Goal: Task Accomplishment & Management: Manage account settings

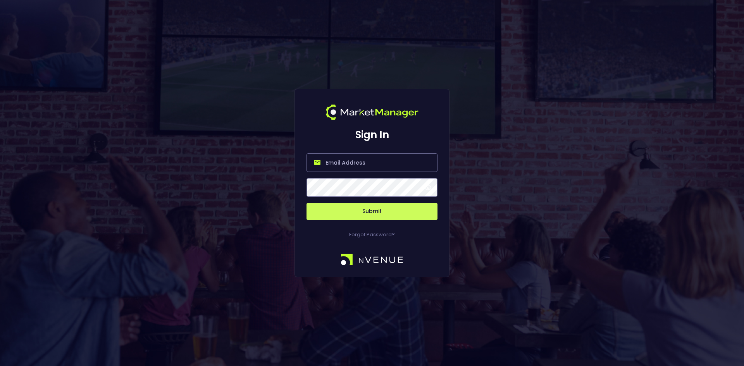
click at [343, 159] on input "email" at bounding box center [372, 163] width 131 height 19
type input "jorgen@nvenue.com"
click at [369, 211] on button "Submit" at bounding box center [372, 211] width 131 height 17
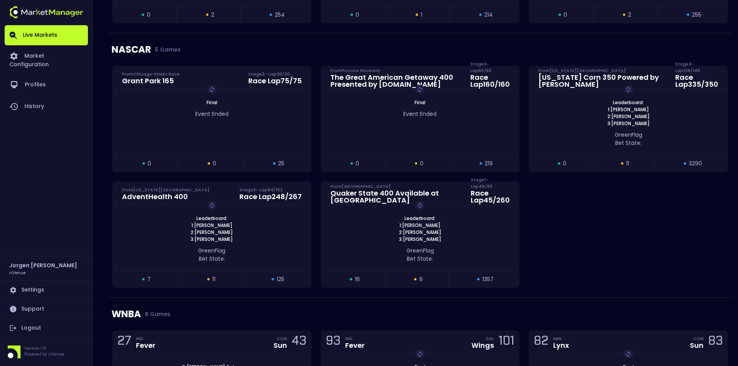
click at [568, 253] on div "Grant Park 165 From Chicago Street Race Stage 3 - Lap 30 / 30 Race Lap 75 / 75 …" at bounding box center [420, 182] width 625 height 232
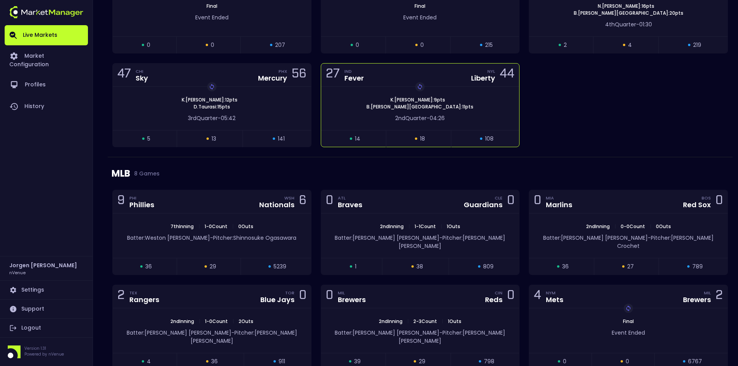
scroll to position [775, 0]
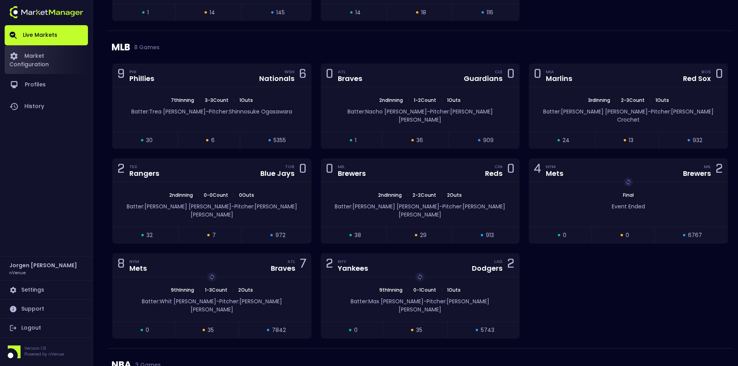
click at [34, 55] on link "Market Configuration" at bounding box center [46, 59] width 83 height 29
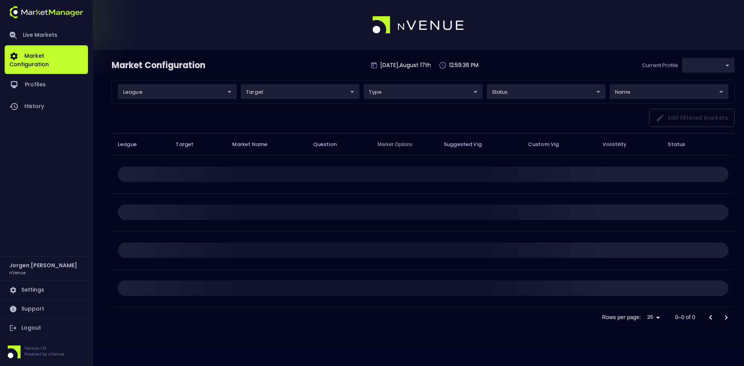
type input "0d810fa5-e353-4d9c-b11d-31f095cae871"
click at [39, 32] on link "Live Markets" at bounding box center [46, 35] width 83 height 20
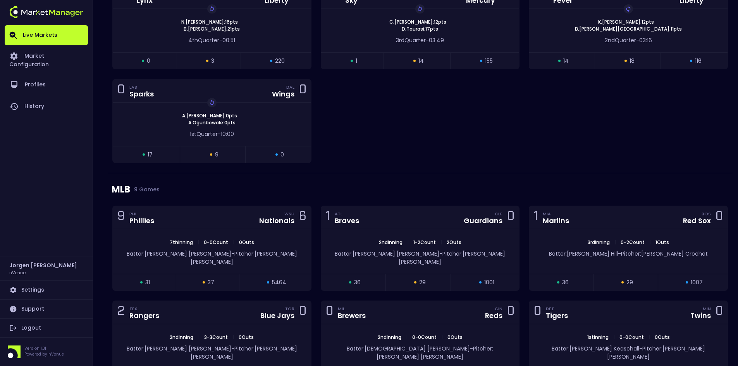
scroll to position [995, 0]
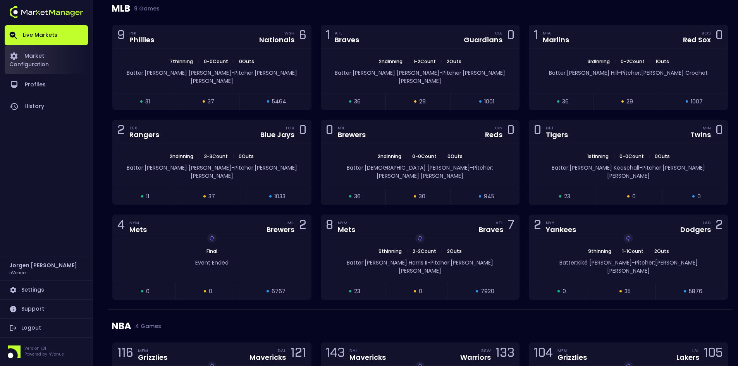
click at [69, 57] on link "Market Configuration" at bounding box center [46, 59] width 83 height 29
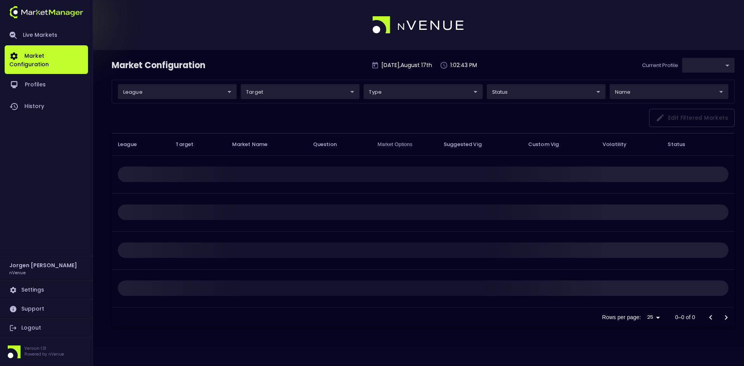
type input "0d810fa5-e353-4d9c-b11d-31f095cae871"
click at [45, 33] on link "Live Markets" at bounding box center [46, 35] width 83 height 20
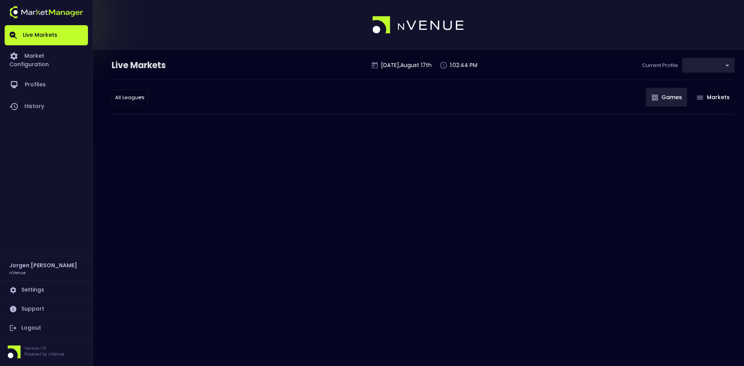
type input "0d810fa5-e353-4d9c-b11d-31f095cae871"
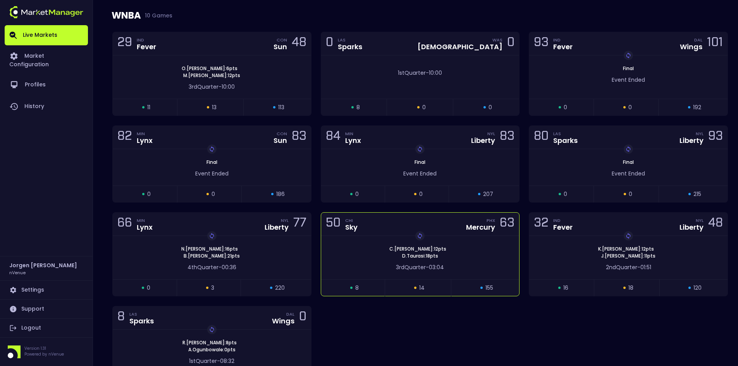
scroll to position [514, 0]
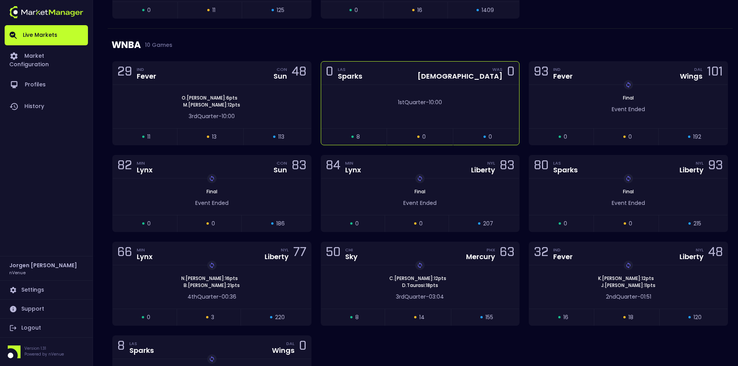
click at [386, 97] on div "1st Quarter - 10:00" at bounding box center [420, 101] width 198 height 12
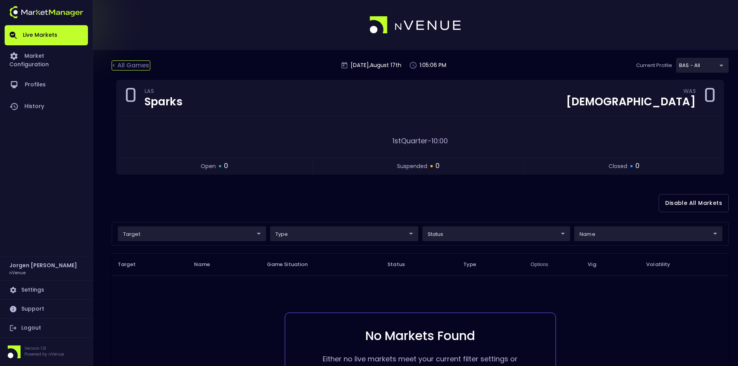
click at [140, 65] on div "< All Games" at bounding box center [131, 65] width 39 height 10
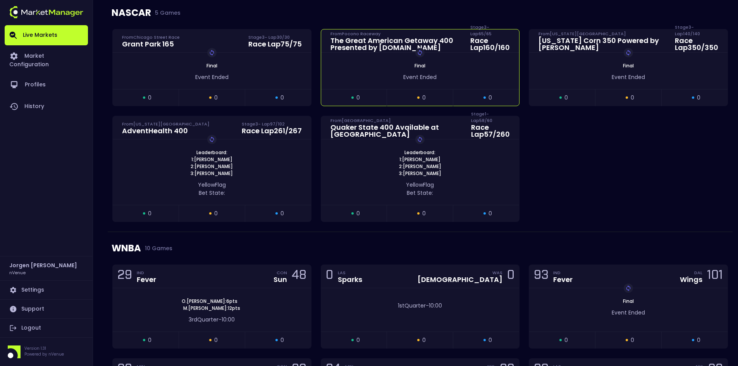
scroll to position [504, 0]
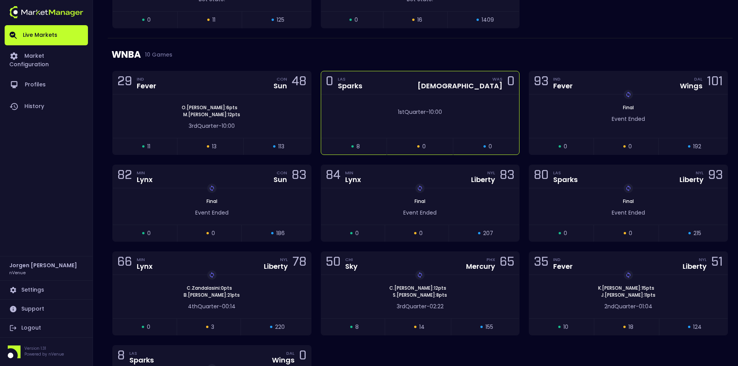
click at [404, 111] on span "1st Quarter" at bounding box center [412, 112] width 28 height 8
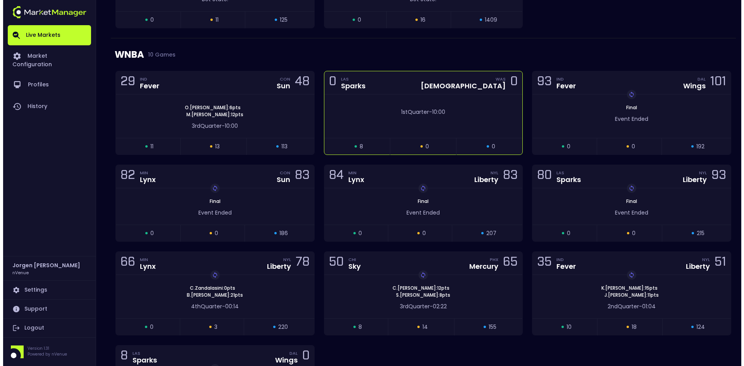
scroll to position [0, 0]
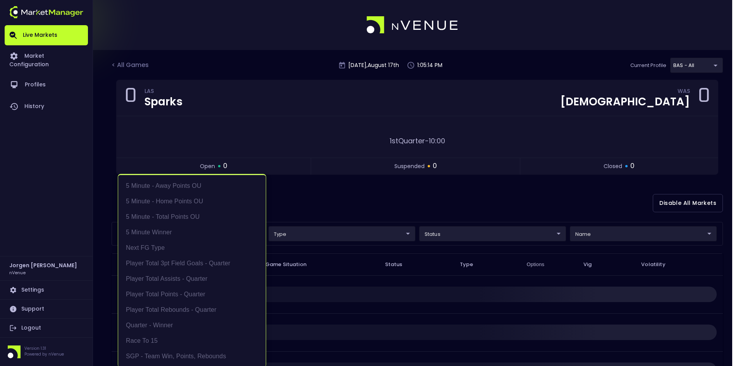
click at [183, 234] on body "Live Markets Market Configuration Profiles History Jorgen Johnson nVenue Settin…" at bounding box center [369, 233] width 738 height 467
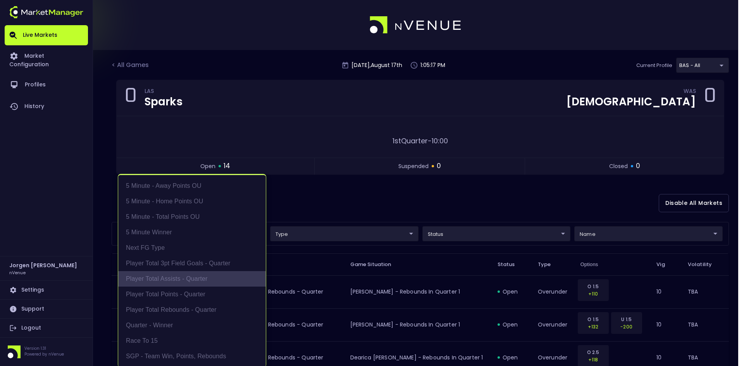
click at [182, 279] on li "Player Total Assists - Quarter" at bounding box center [192, 279] width 148 height 16
type input "Player Total Assists - Quarter"
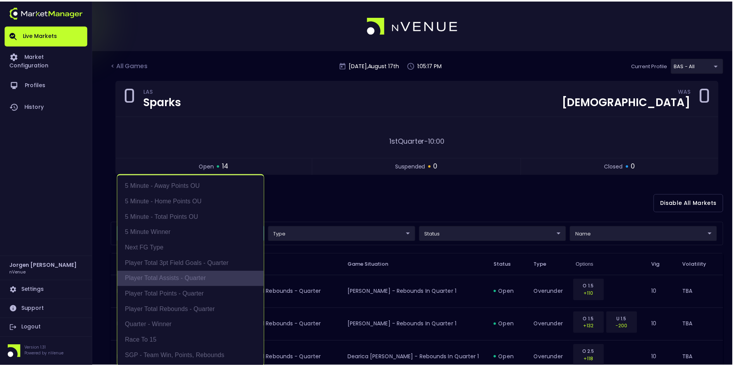
scroll to position [2, 0]
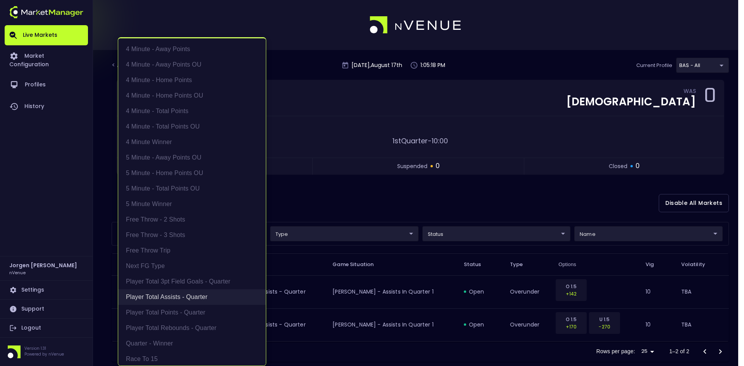
click at [181, 295] on li "Player Total Assists - Quarter" at bounding box center [192, 298] width 148 height 16
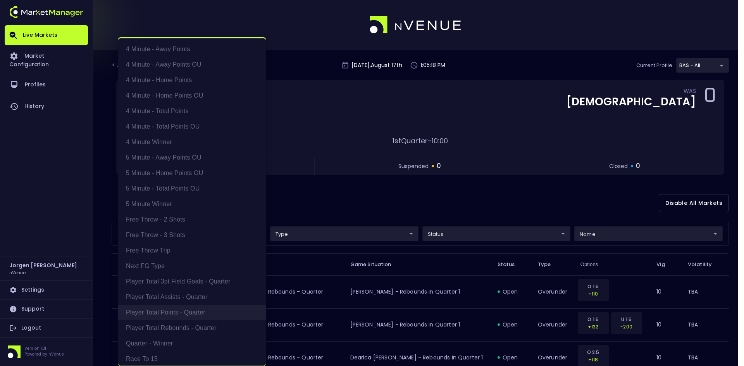
click at [179, 309] on li "Player Total Points - Quarter" at bounding box center [192, 313] width 148 height 16
type input "Player Total Points - Quarter"
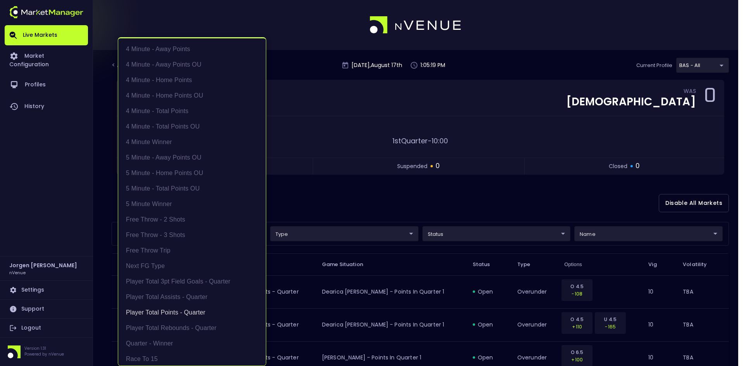
click at [378, 198] on div at bounding box center [372, 183] width 744 height 366
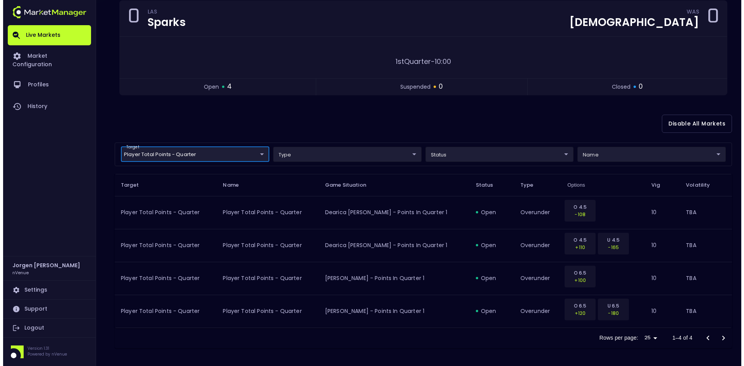
scroll to position [80, 0]
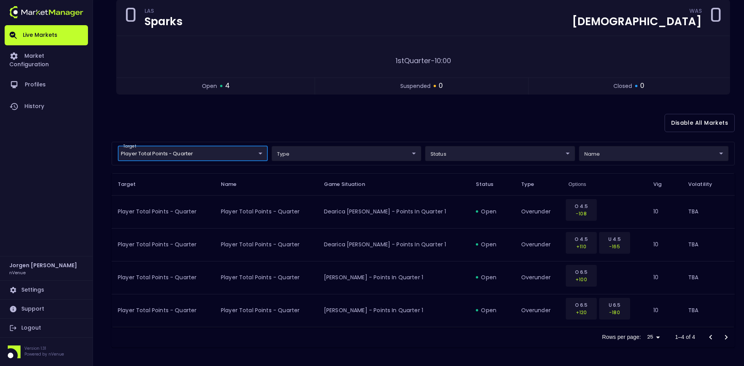
click at [197, 150] on body "Live Markets Market Configuration Profiles History Jorgen Johnson nVenue Settin…" at bounding box center [372, 143] width 744 height 447
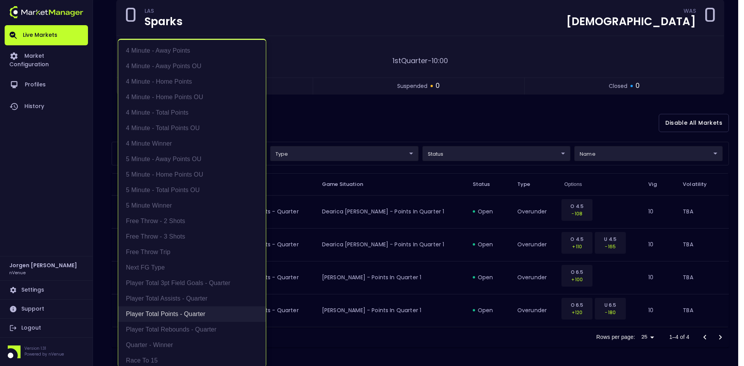
click at [155, 315] on li "Player Total Points - Quarter" at bounding box center [192, 315] width 148 height 16
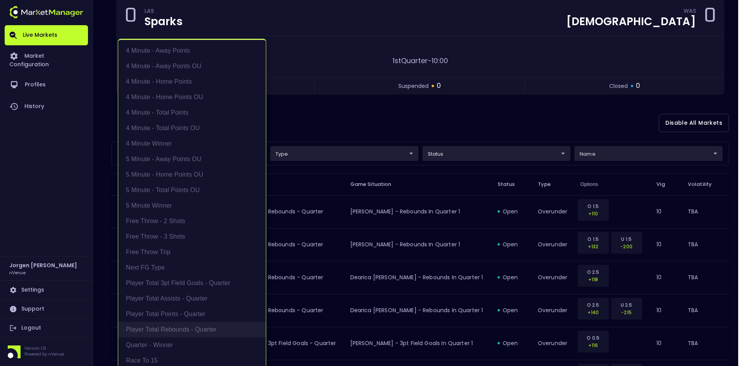
click at [171, 329] on li "Player Total Rebounds - Quarter" at bounding box center [192, 330] width 148 height 16
type input "Player Total Rebounds - Quarter"
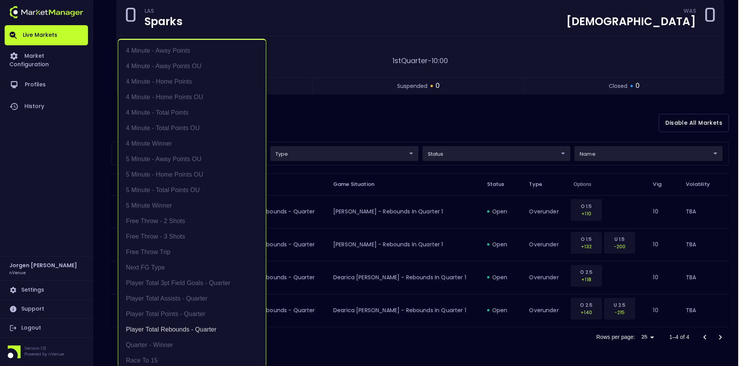
click at [373, 113] on div at bounding box center [372, 183] width 744 height 366
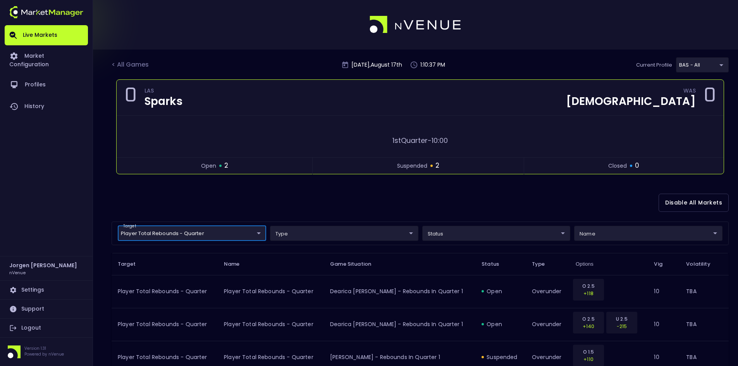
scroll to position [0, 0]
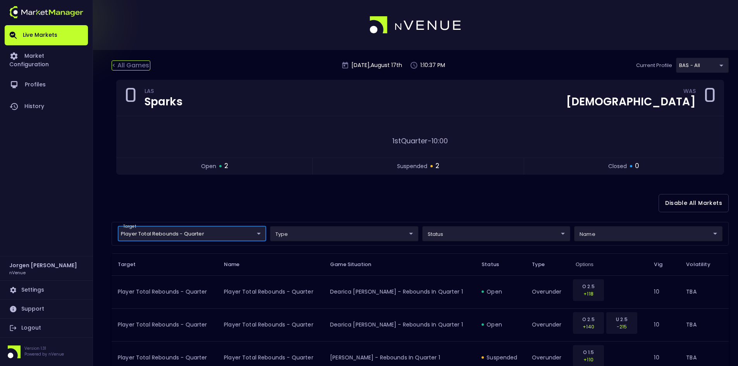
click at [131, 63] on div "< All Games" at bounding box center [131, 65] width 39 height 10
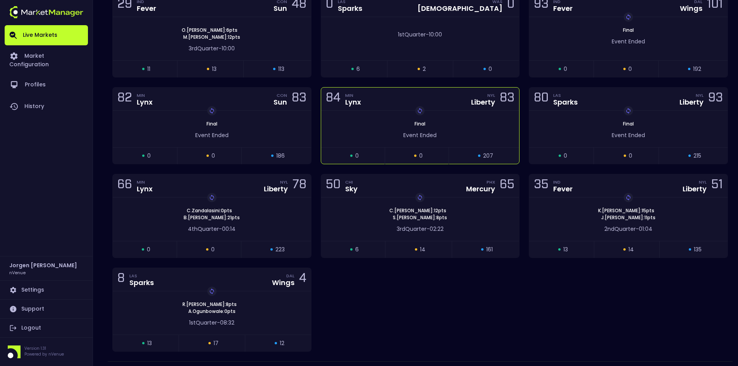
scroll to position [504, 0]
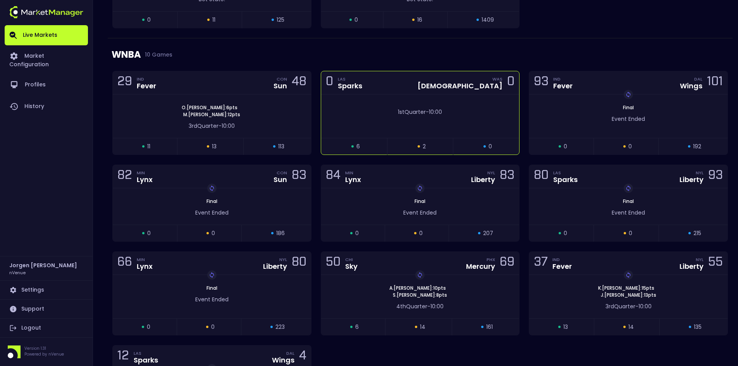
click at [359, 118] on div "1st Quarter - 10:00" at bounding box center [420, 116] width 198 height 43
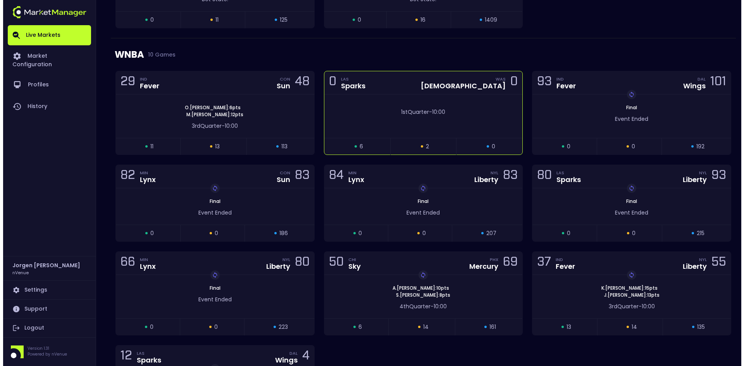
scroll to position [0, 0]
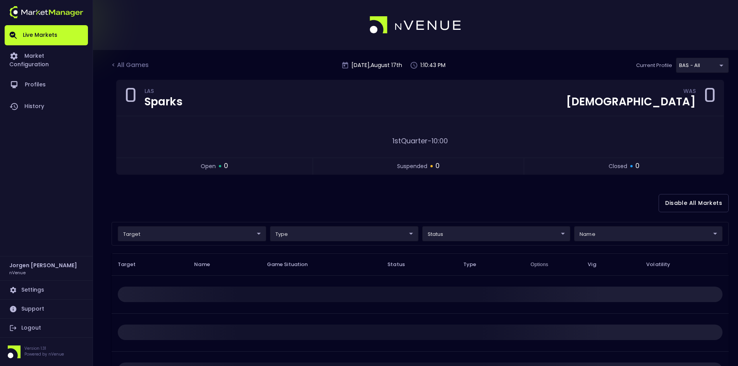
click at [205, 236] on body "Live Markets Market Configuration Profiles History Jorgen Johnson nVenue Settin…" at bounding box center [369, 233] width 738 height 467
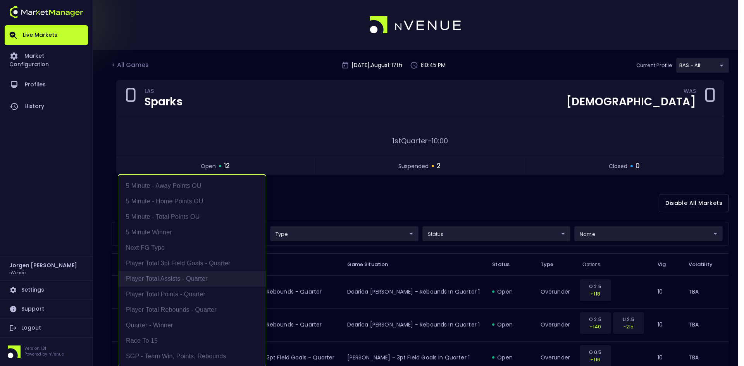
click at [176, 282] on li "Player Total Assists - Quarter" at bounding box center [192, 279] width 148 height 16
type input "Player Total Assists - Quarter"
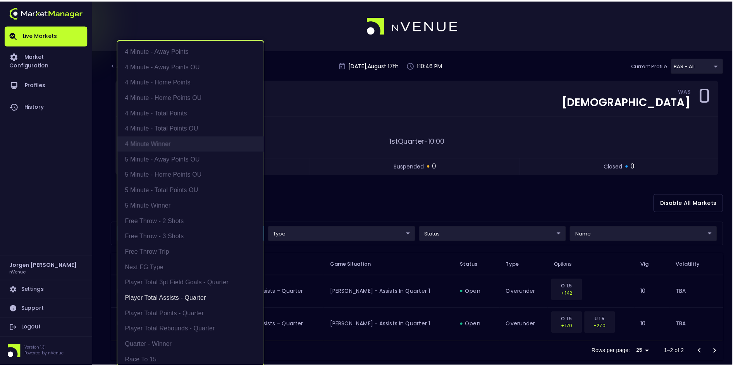
scroll to position [2, 0]
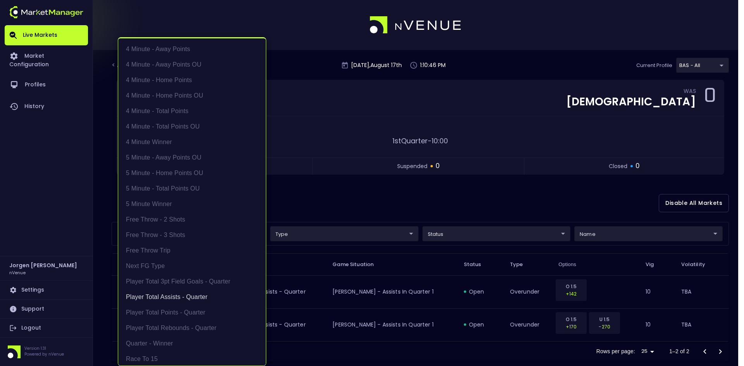
click at [372, 211] on div at bounding box center [372, 183] width 744 height 366
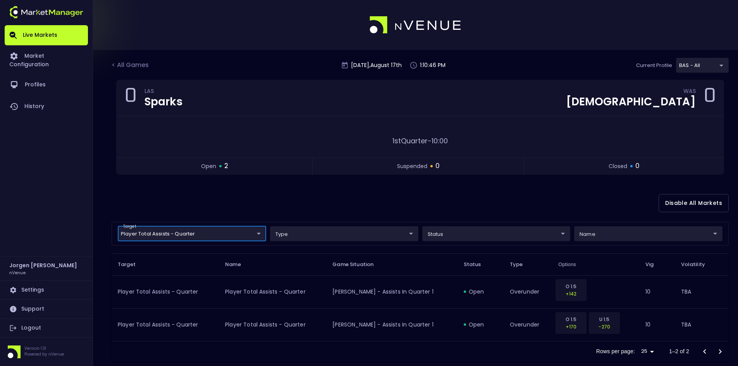
scroll to position [0, 0]
click at [432, 197] on div "Disable All Markets" at bounding box center [420, 204] width 617 height 38
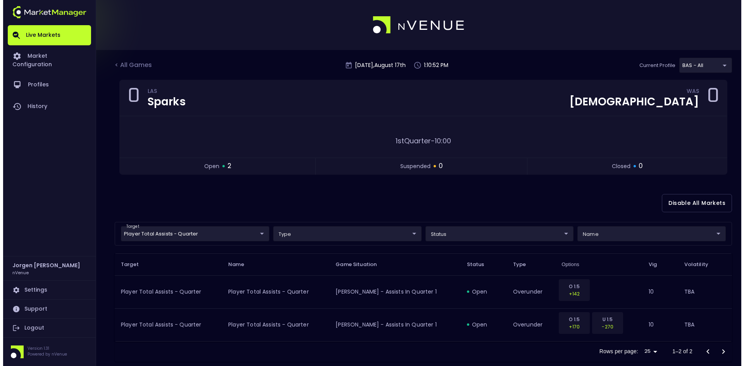
scroll to position [14, 0]
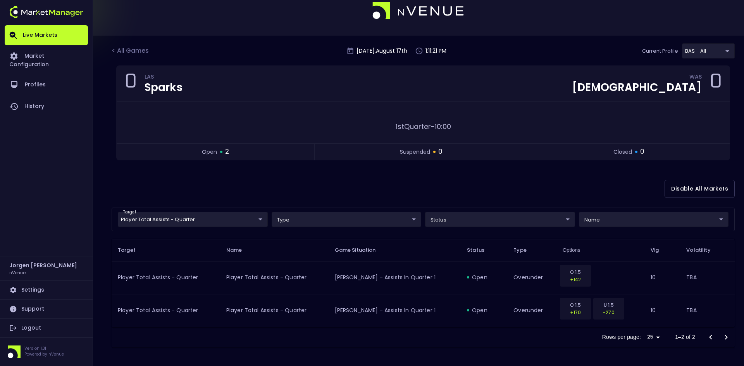
click at [233, 219] on body "Live Markets Market Configuration Profiles History Jorgen Johnson nVenue Settin…" at bounding box center [372, 176] width 744 height 381
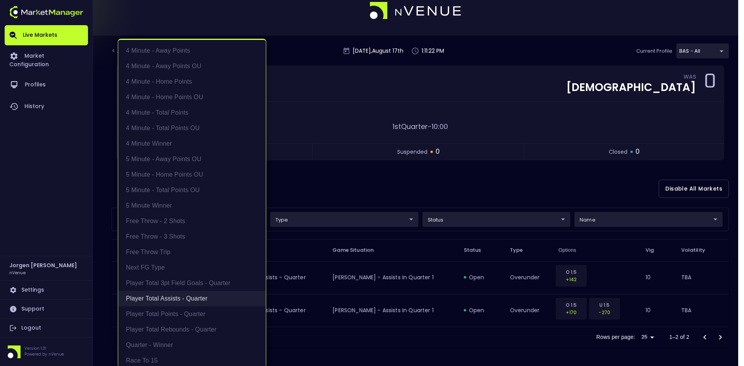
click at [180, 298] on li "Player Total Assists - Quarter" at bounding box center [192, 299] width 148 height 16
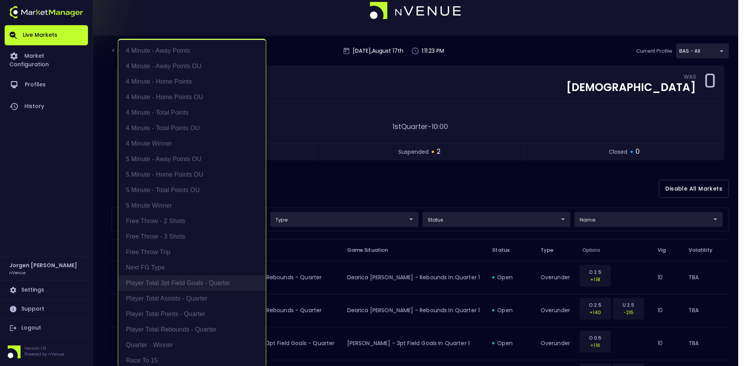
click at [181, 283] on li "Player Total 3pt Field Goals - Quarter" at bounding box center [192, 284] width 148 height 16
type input "Player Total 3pt Field Goals - Quarter"
click at [394, 184] on div at bounding box center [372, 183] width 744 height 366
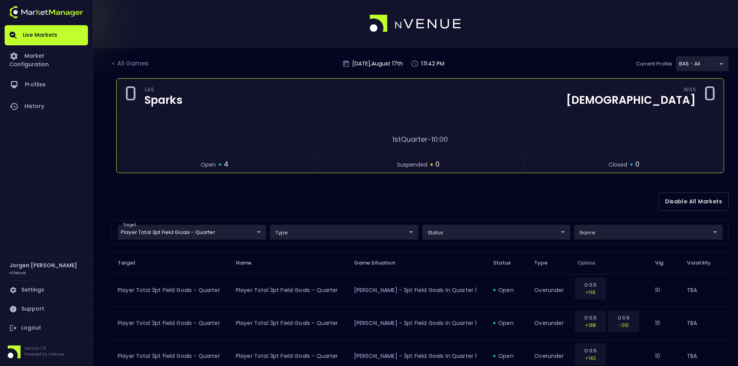
scroll to position [0, 0]
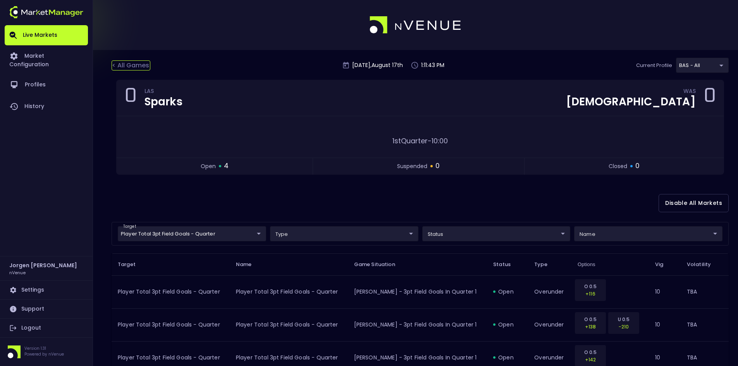
click at [137, 66] on div "< All Games" at bounding box center [131, 65] width 39 height 10
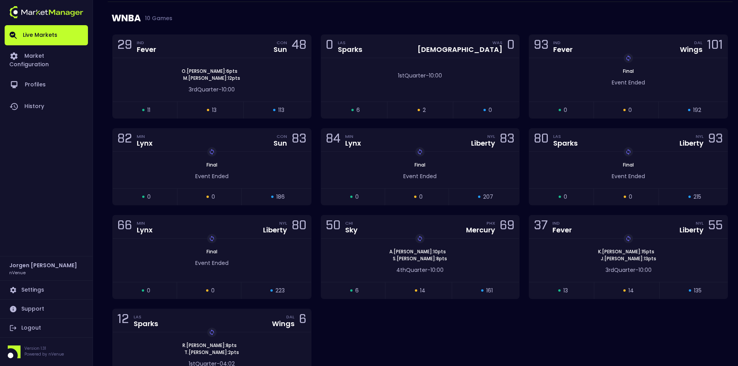
scroll to position [543, 0]
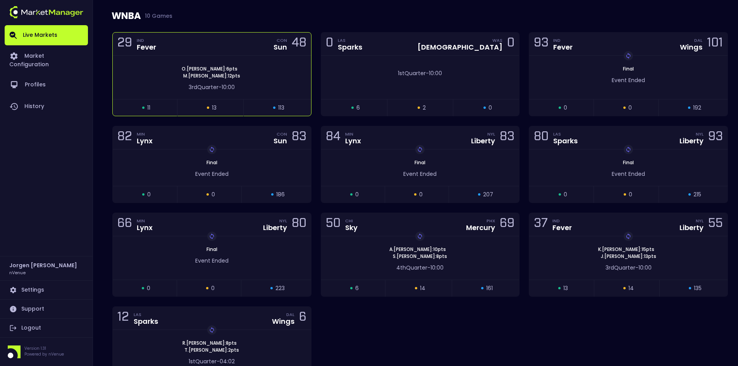
click at [260, 67] on div "O . Sims : 6 pts M . Mabrey : 12 pts" at bounding box center [212, 73] width 198 height 14
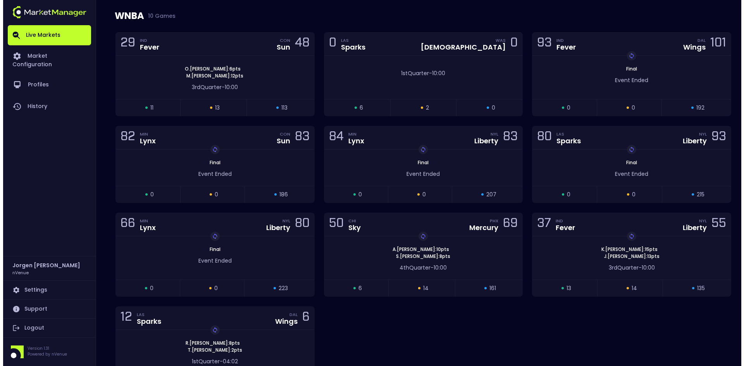
scroll to position [0, 0]
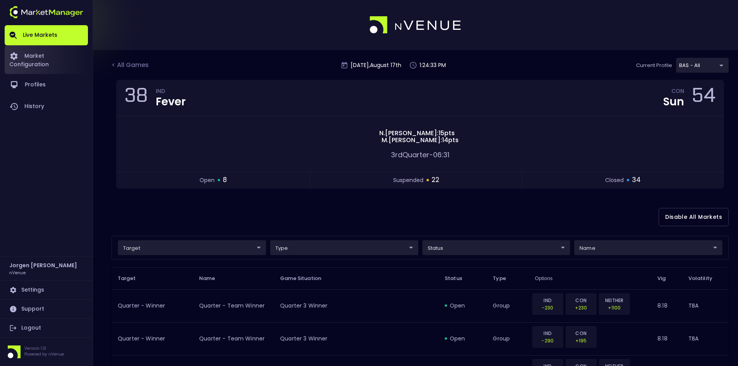
click at [60, 52] on link "Market Configuration" at bounding box center [46, 59] width 83 height 29
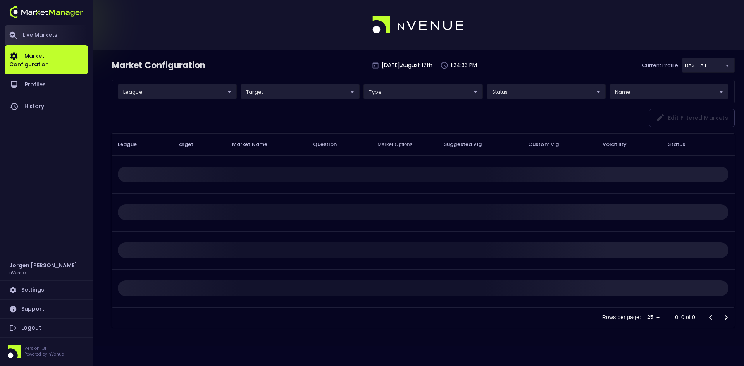
click at [48, 33] on link "Live Markets" at bounding box center [46, 35] width 83 height 20
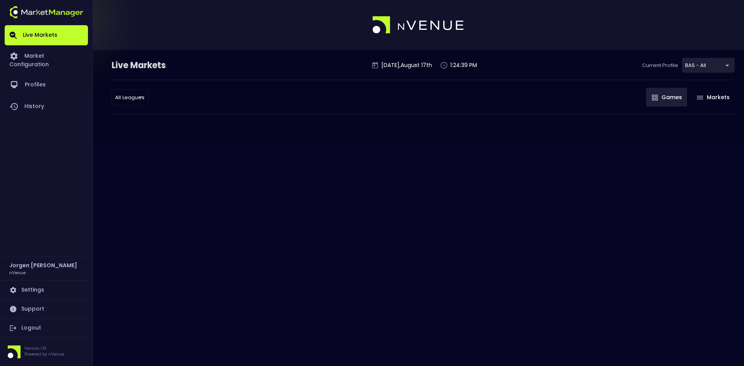
click at [298, 91] on div "All Leagues all leagues ​ Games Markets" at bounding box center [423, 97] width 623 height 35
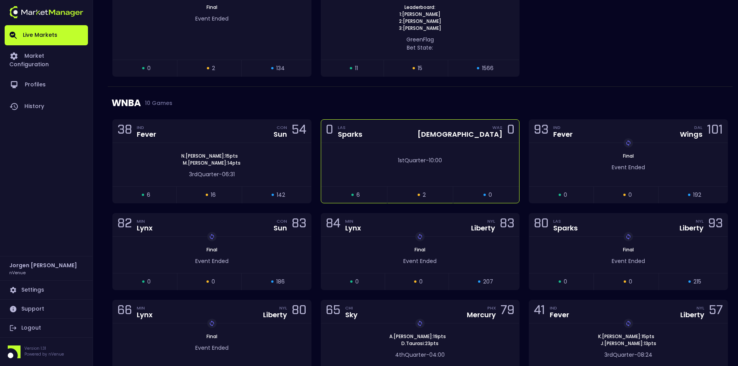
scroll to position [465, 0]
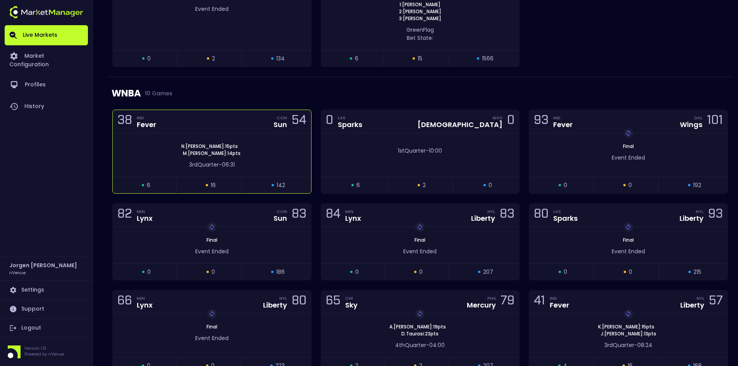
click at [276, 143] on div "[PERSON_NAME] : 15 pts [PERSON_NAME] : 14 pts" at bounding box center [212, 150] width 198 height 14
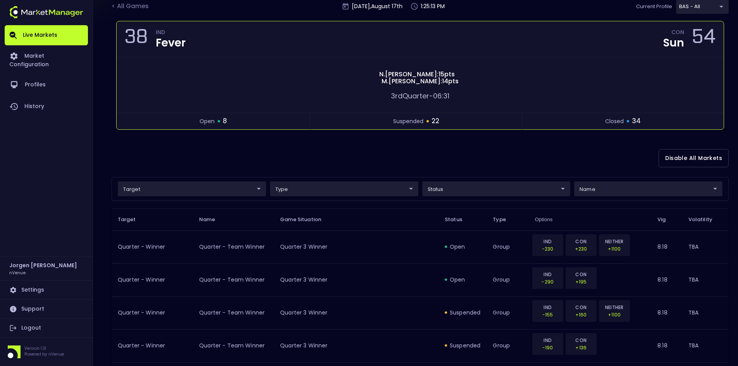
scroll to position [0, 0]
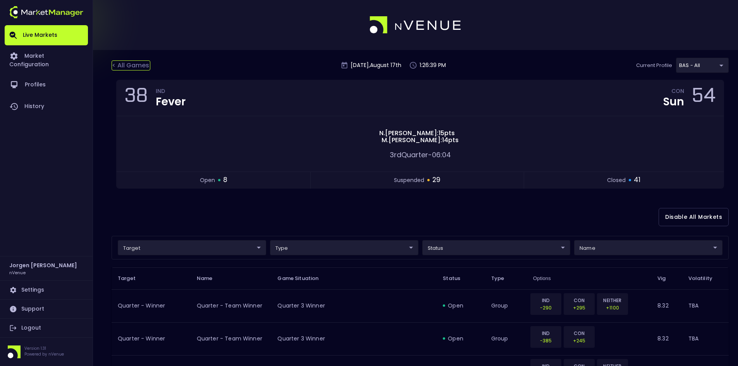
click at [139, 62] on div "< All Games" at bounding box center [131, 65] width 39 height 10
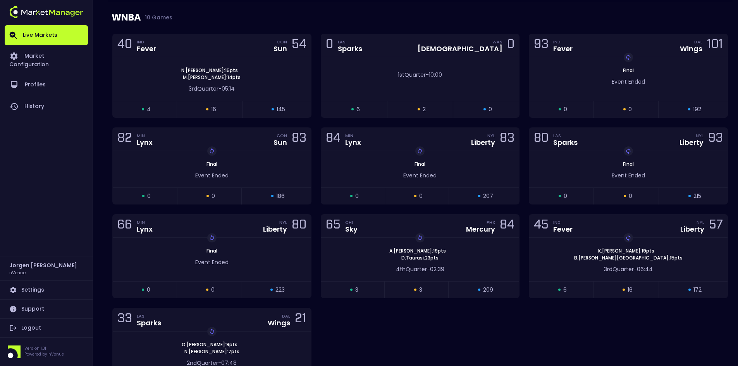
scroll to position [543, 0]
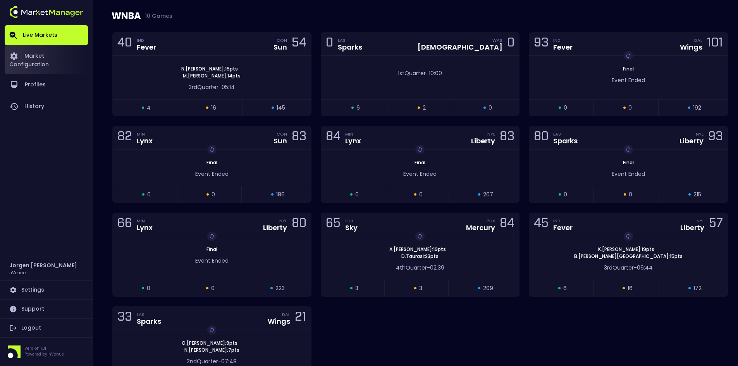
click at [54, 57] on link "Market Configuration" at bounding box center [46, 59] width 83 height 29
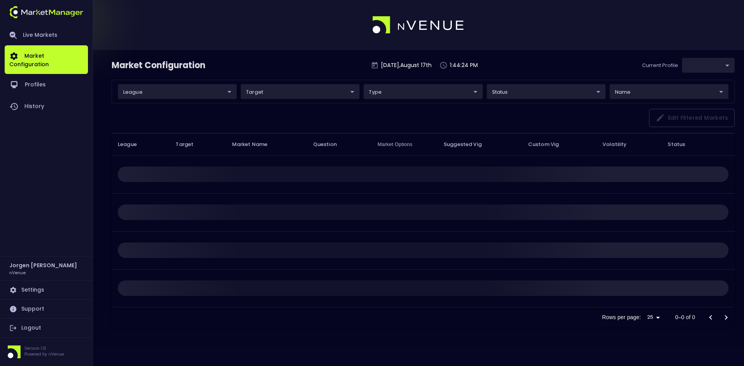
type input "0d810fa5-e353-4d9c-b11d-31f095cae871"
click at [43, 32] on link "Live Markets" at bounding box center [46, 35] width 83 height 20
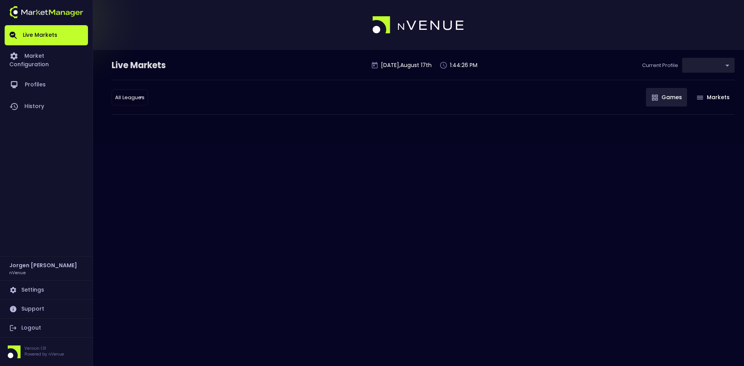
type input "0d810fa5-e353-4d9c-b11d-31f095cae871"
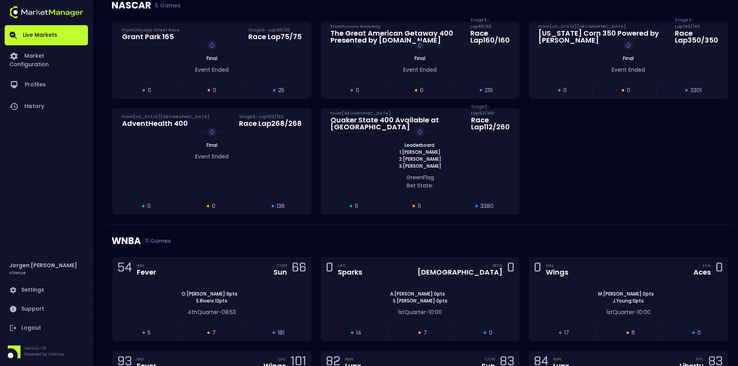
scroll to position [426, 0]
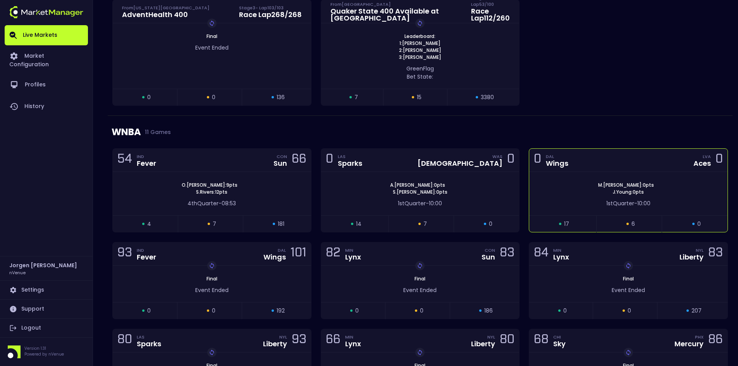
click at [581, 185] on div "[PERSON_NAME] : 0 pts [PERSON_NAME] : 0 pts" at bounding box center [628, 189] width 198 height 14
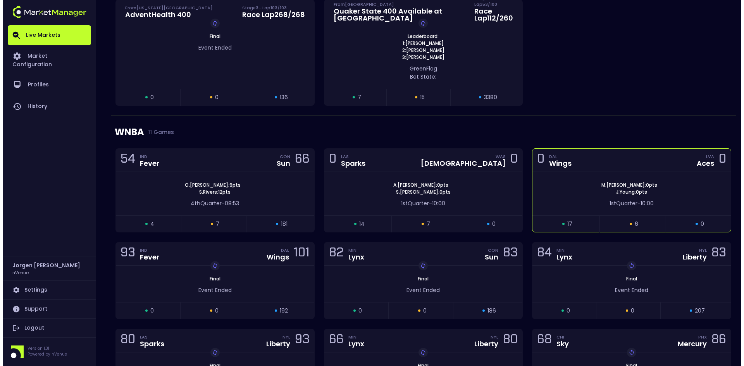
scroll to position [0, 0]
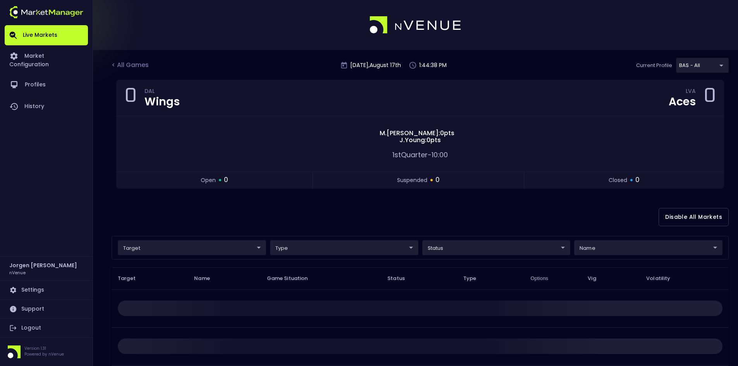
click at [169, 247] on body "Live Markets Market Configuration Profiles History [PERSON_NAME] nVenue Setting…" at bounding box center [369, 240] width 738 height 481
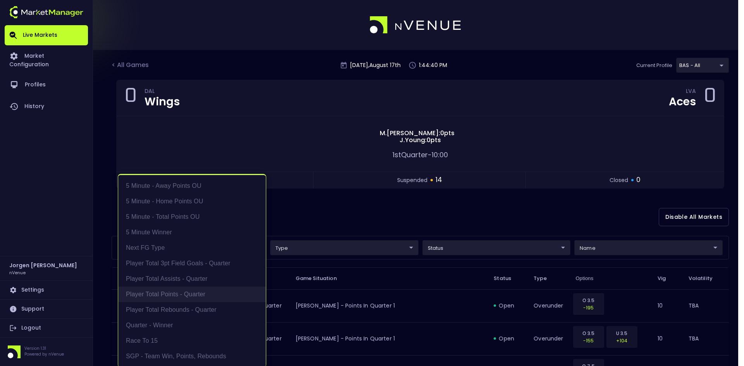
click at [171, 294] on li "Player Total Points - Quarter" at bounding box center [192, 295] width 148 height 16
type input "Player Total Points - Quarter"
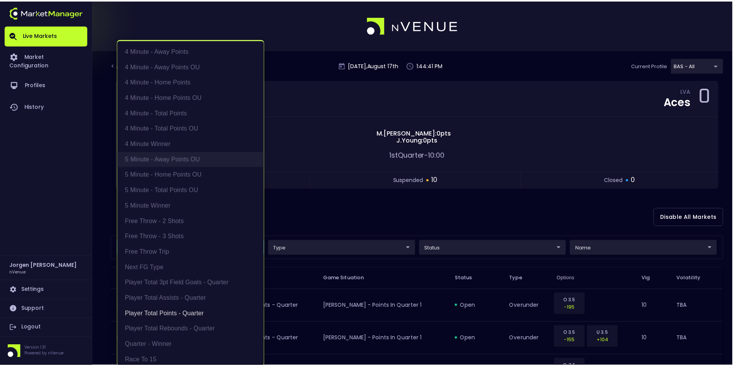
scroll to position [2, 0]
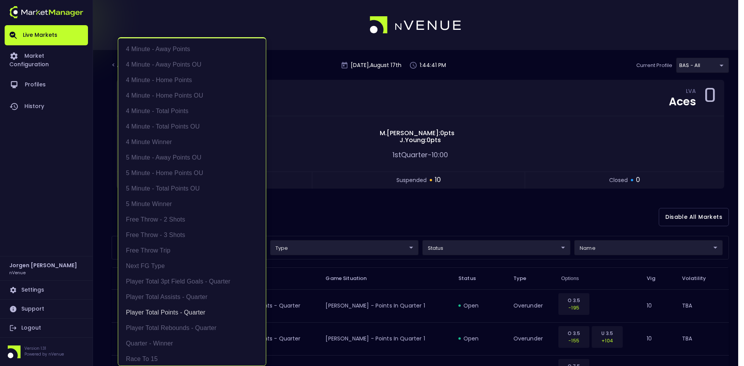
click at [348, 216] on div at bounding box center [372, 183] width 744 height 366
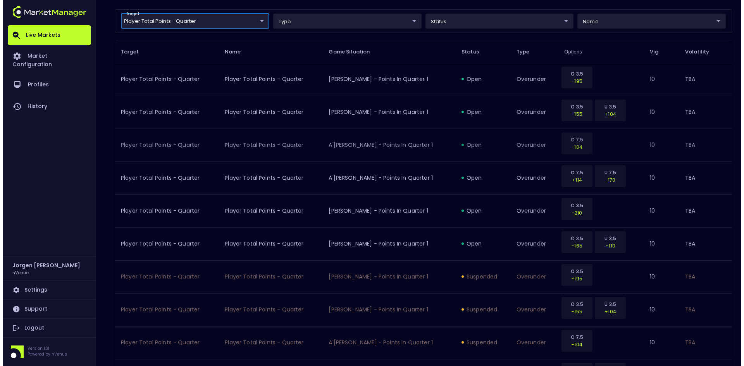
scroll to position [116, 0]
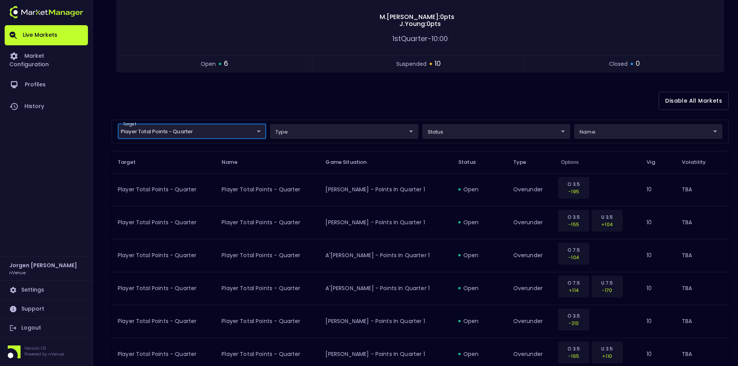
click at [183, 130] on body "Live Markets Market Configuration Profiles History [PERSON_NAME] nVenue Setting…" at bounding box center [369, 312] width 738 height 856
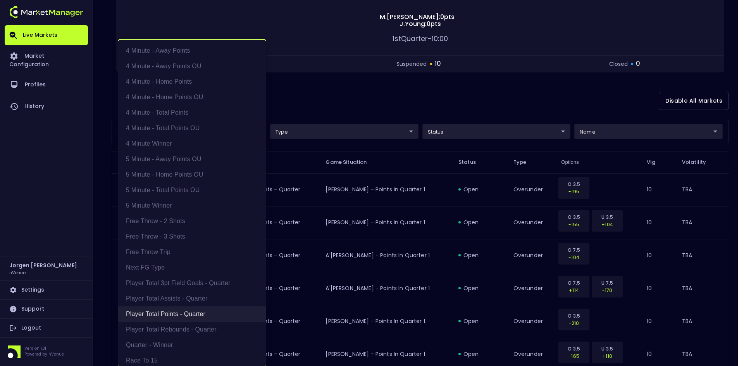
click at [178, 310] on li "Player Total Points - Quarter" at bounding box center [192, 315] width 148 height 16
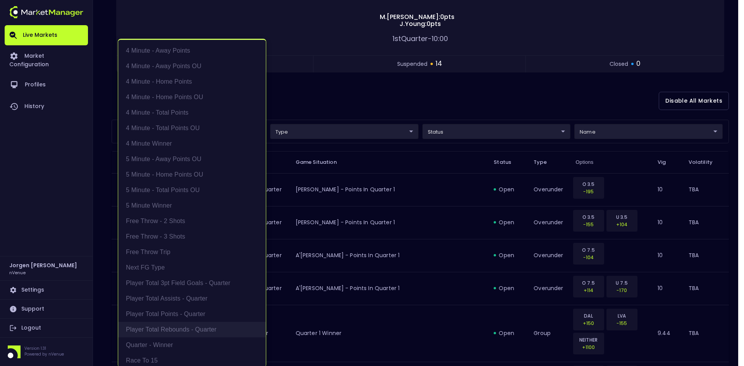
click at [176, 326] on li "Player Total Rebounds - Quarter" at bounding box center [192, 330] width 148 height 16
type input "Player Total Rebounds - Quarter"
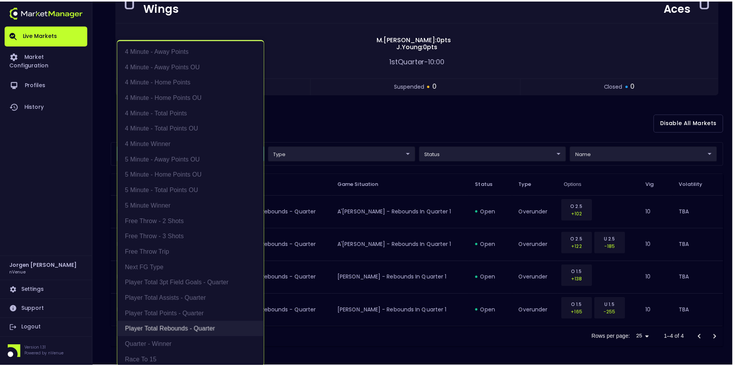
scroll to position [94, 0]
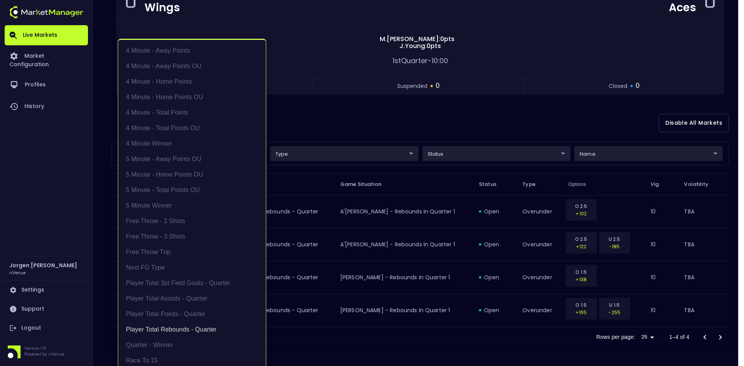
click at [424, 122] on div at bounding box center [372, 183] width 744 height 366
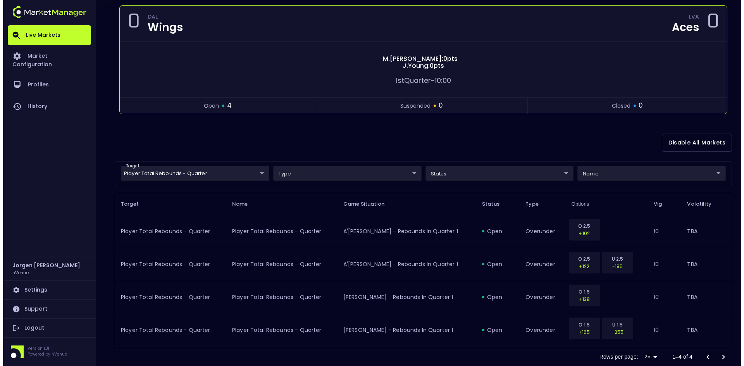
scroll to position [78, 0]
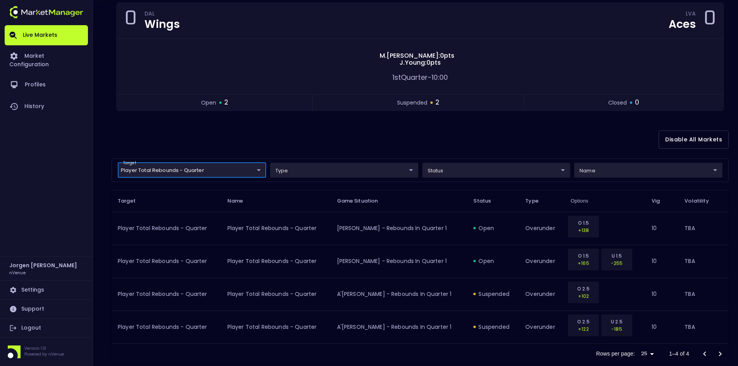
click at [195, 168] on body "Live Markets Market Configuration Profiles History [PERSON_NAME] nVenue Setting…" at bounding box center [369, 152] width 738 height 461
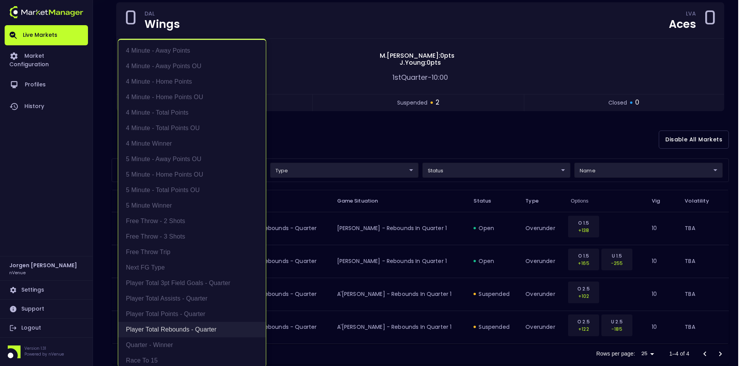
click at [175, 326] on li "Player Total Rebounds - Quarter" at bounding box center [192, 330] width 148 height 16
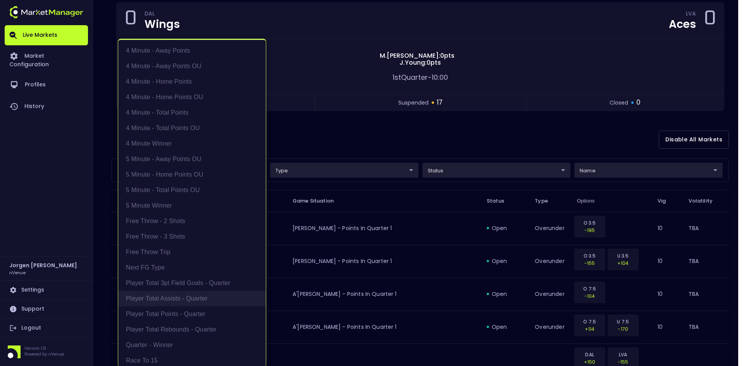
click at [181, 297] on li "Player Total Assists - Quarter" at bounding box center [192, 299] width 148 height 16
type input "Player Total Assists - Quarter"
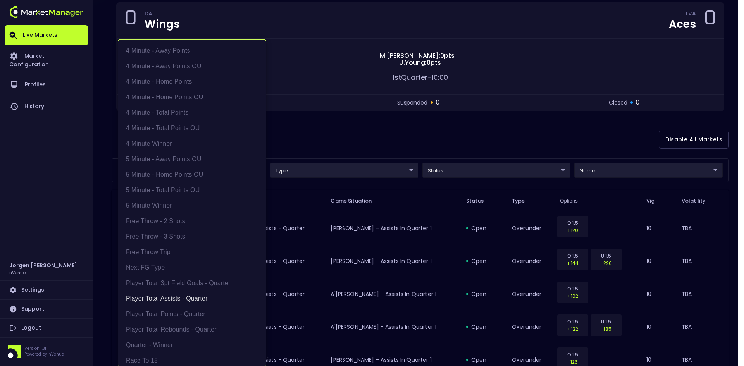
click at [414, 132] on div at bounding box center [372, 183] width 744 height 366
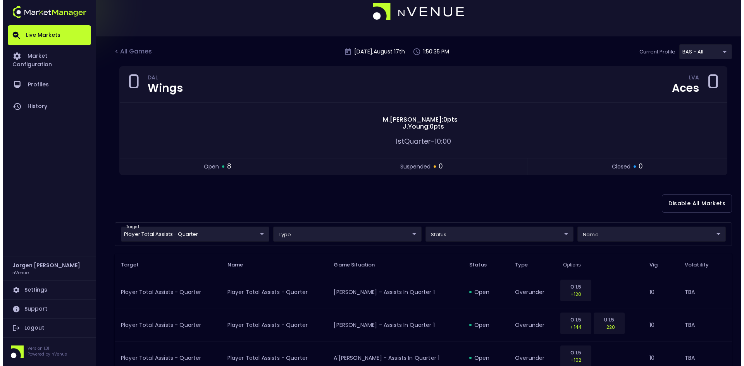
scroll to position [0, 0]
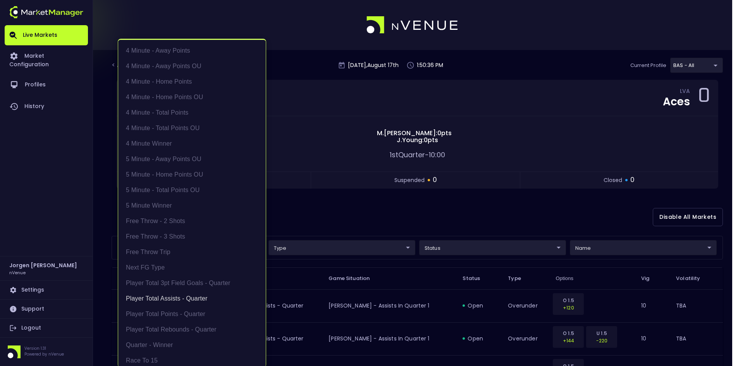
click at [181, 248] on body "Live Markets Market Configuration Profiles History [PERSON_NAME] nVenue Setting…" at bounding box center [369, 296] width 738 height 592
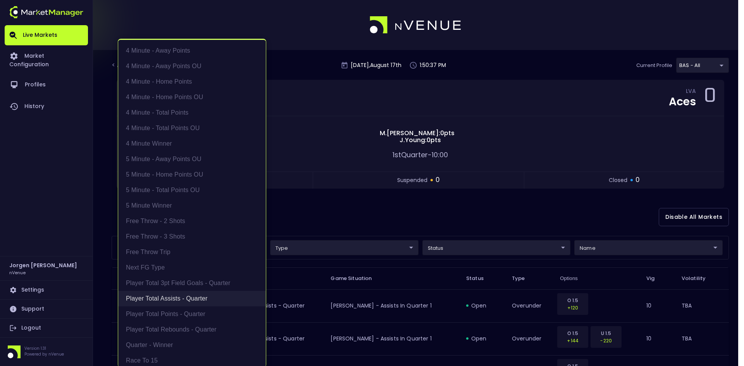
click at [169, 294] on li "Player Total Assists - Quarter" at bounding box center [192, 299] width 148 height 16
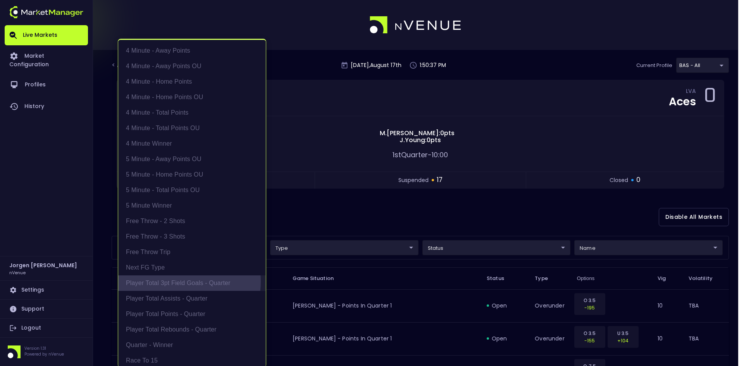
click at [172, 282] on li "Player Total 3pt Field Goals - Quarter" at bounding box center [192, 284] width 148 height 16
type input "Player Total 3pt Field Goals - Quarter"
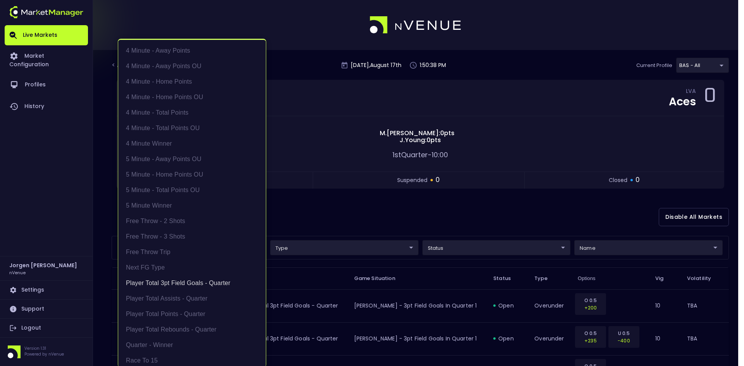
click at [485, 216] on div at bounding box center [372, 183] width 744 height 366
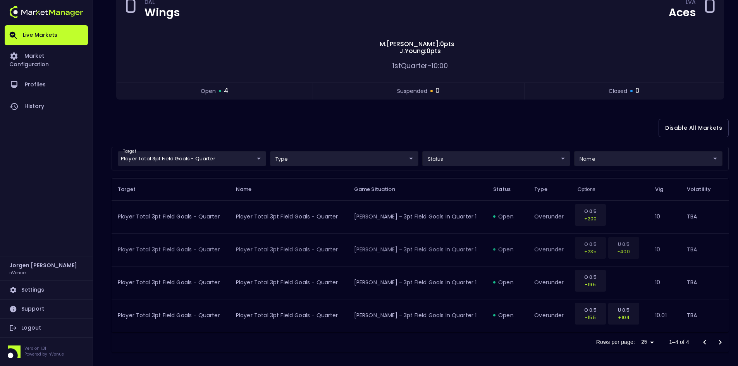
scroll to position [94, 0]
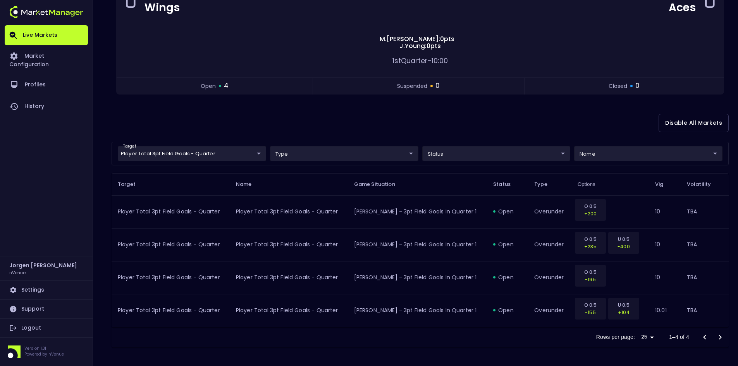
click at [537, 126] on div "Disable All Markets" at bounding box center [420, 123] width 617 height 38
